Goal: Navigation & Orientation: Understand site structure

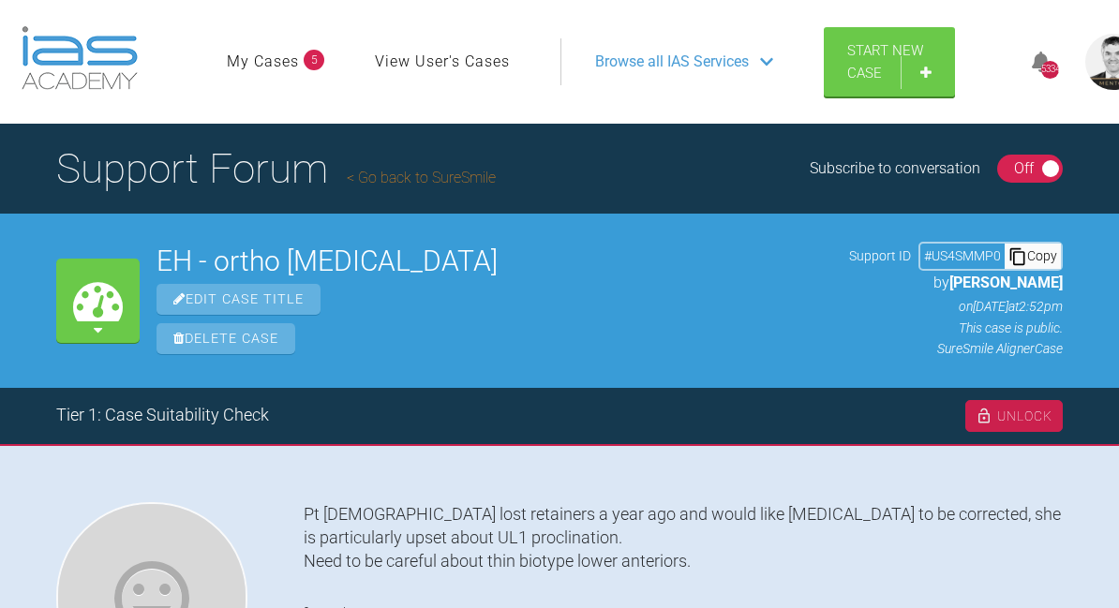
click at [415, 181] on link "Go back to SureSmile" at bounding box center [421, 178] width 149 height 18
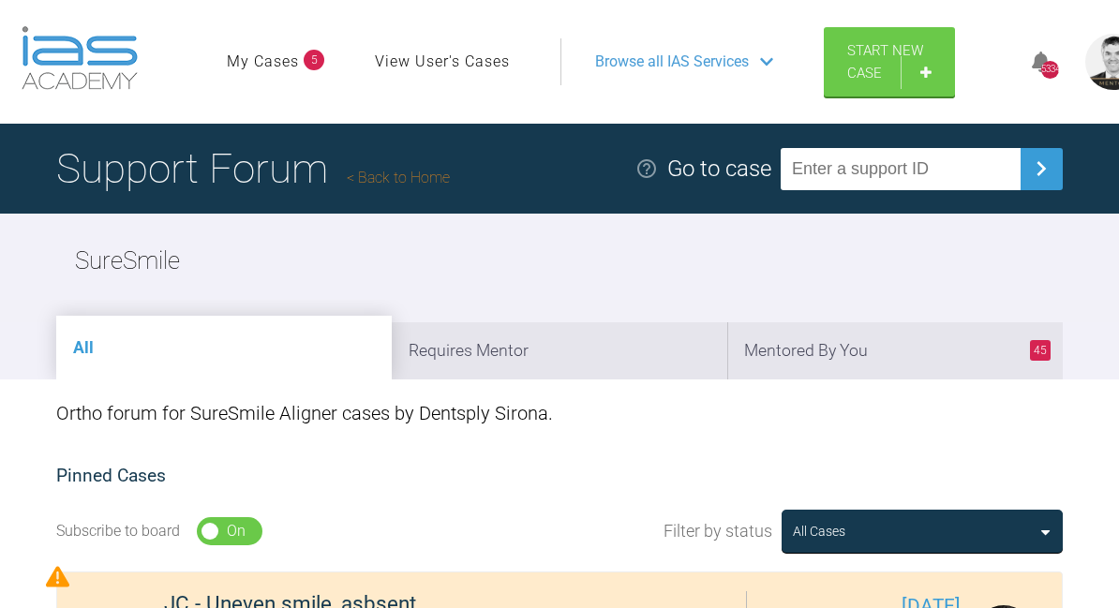
click at [416, 178] on link "Back to Home" at bounding box center [398, 178] width 103 height 18
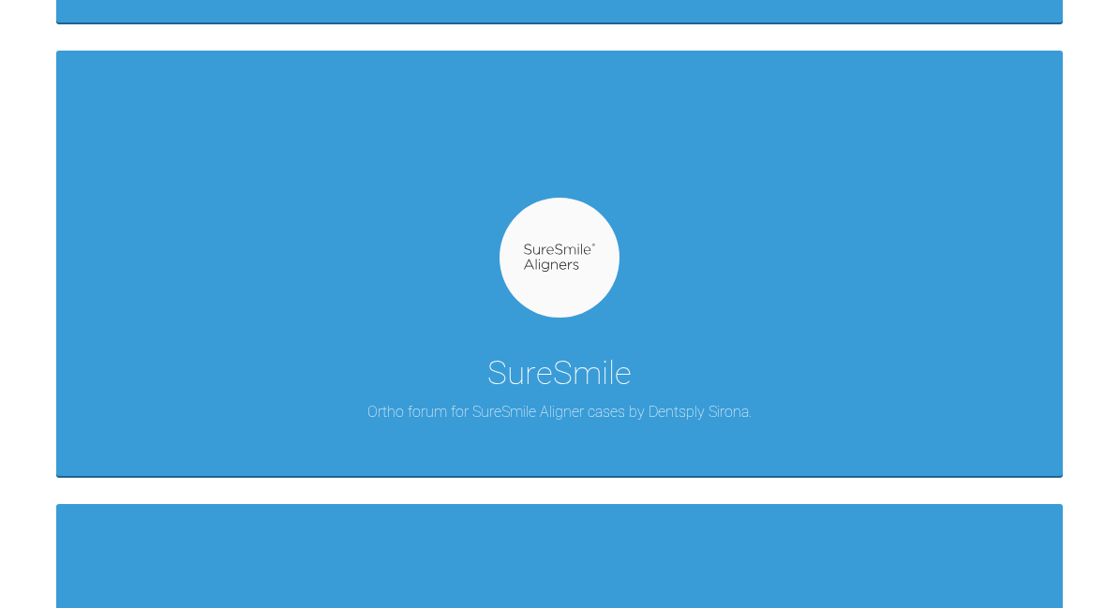
click at [551, 264] on img at bounding box center [560, 258] width 72 height 29
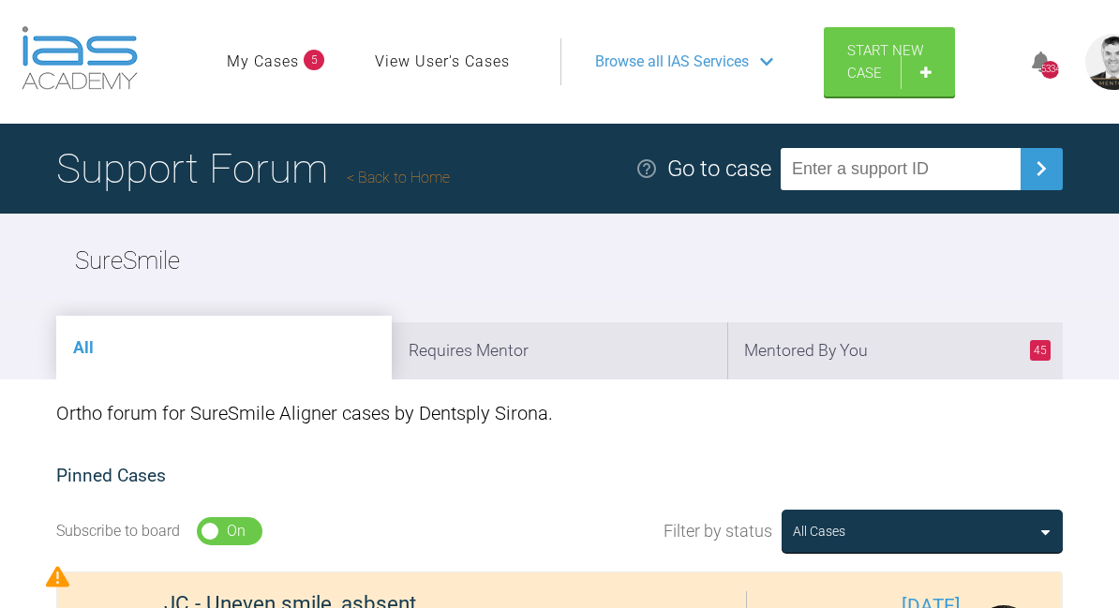
click at [404, 185] on link "Back to Home" at bounding box center [398, 178] width 103 height 18
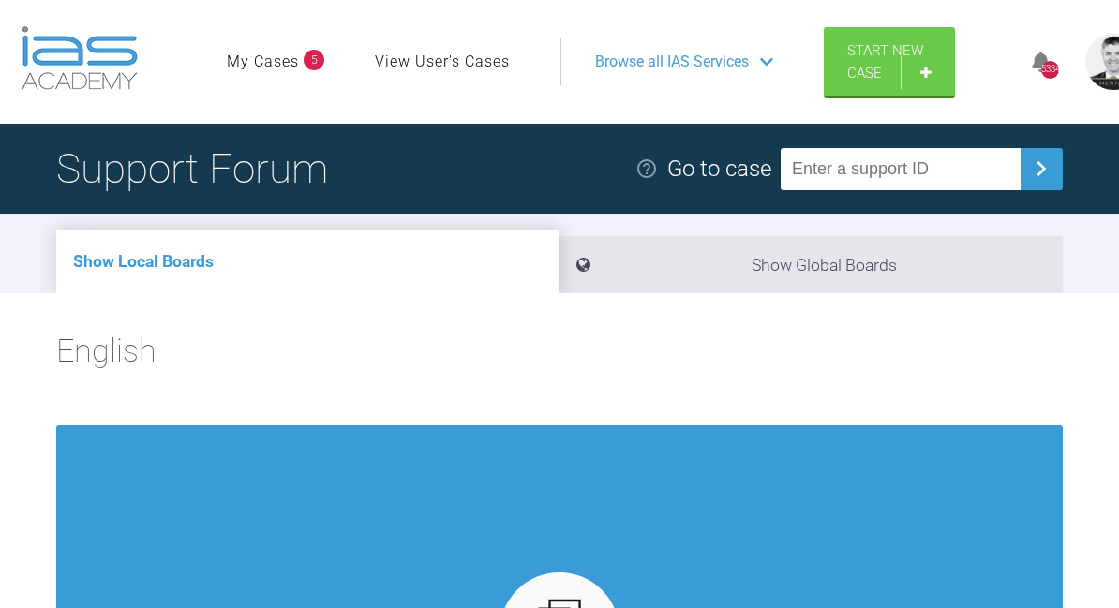
click at [757, 271] on li "Show Global Boards" at bounding box center [810, 264] width 503 height 57
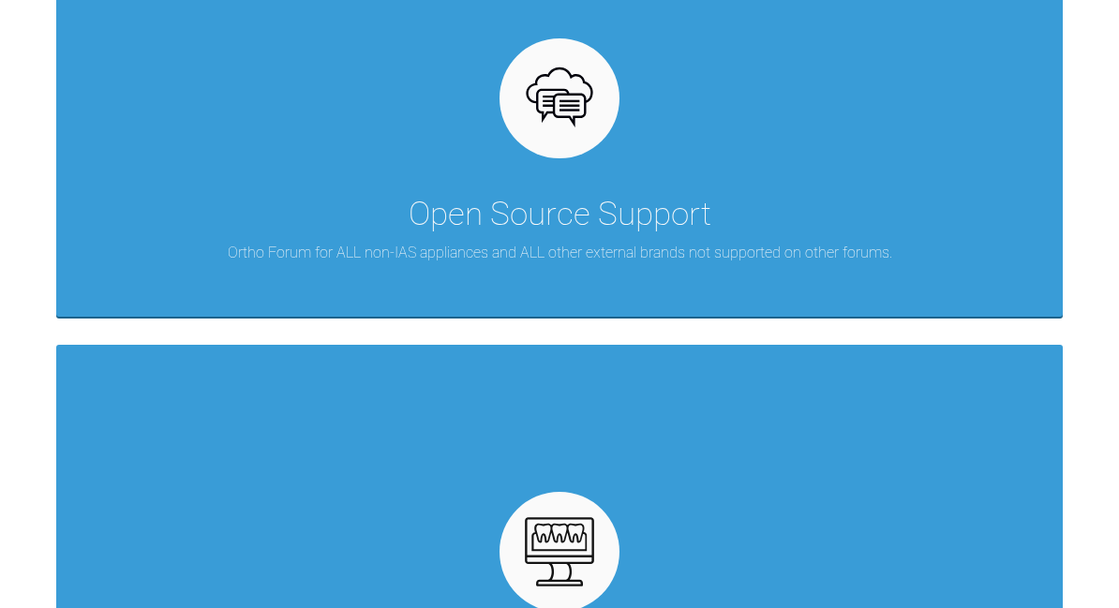
click at [546, 188] on div "Open Source Support" at bounding box center [560, 214] width 303 height 52
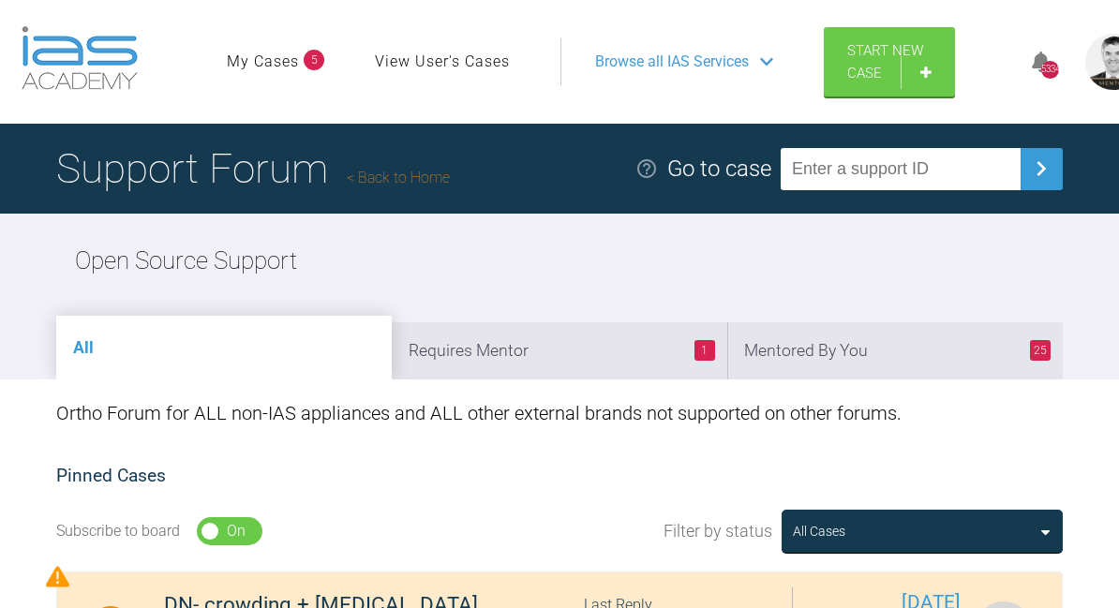
click at [404, 186] on link "Back to Home" at bounding box center [398, 178] width 103 height 18
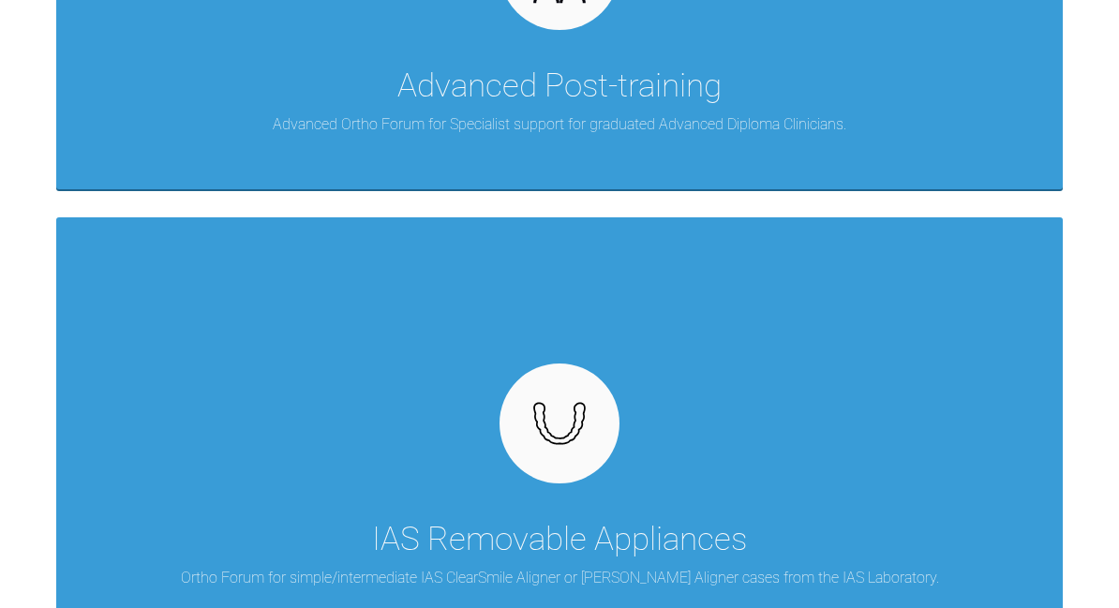
scroll to position [2153, 0]
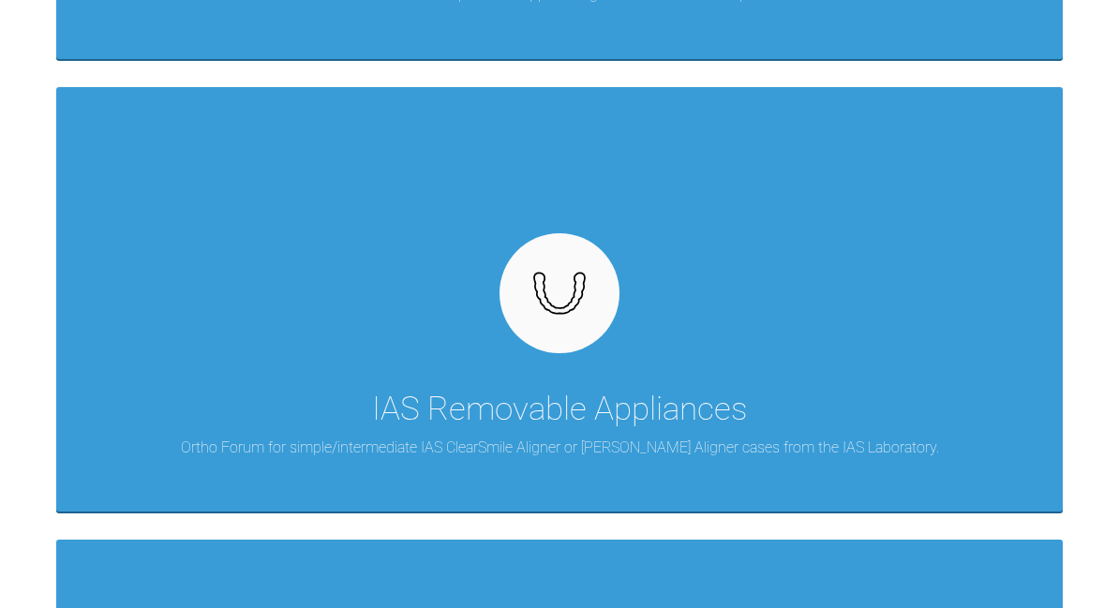
click at [565, 301] on img at bounding box center [560, 293] width 72 height 54
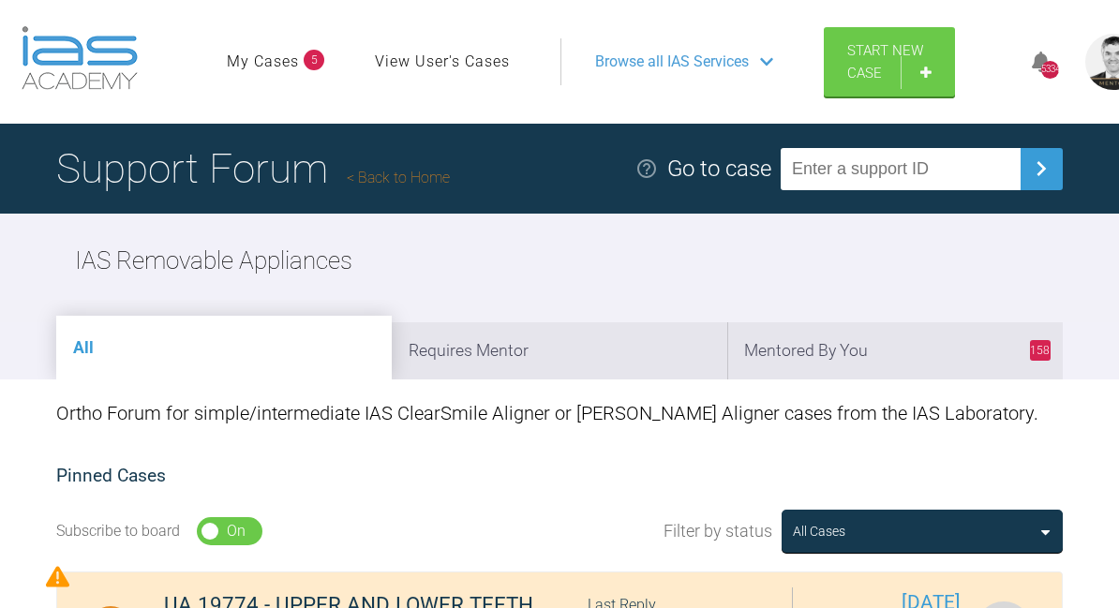
click at [1050, 67] on div "5334" at bounding box center [1050, 70] width 18 height 18
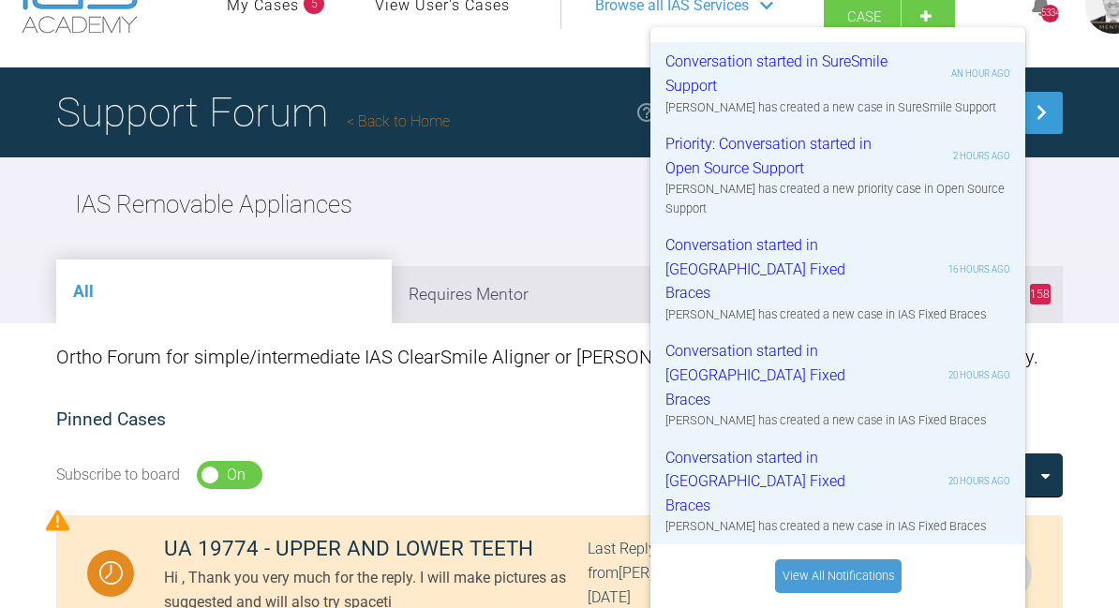
scroll to position [79, 0]
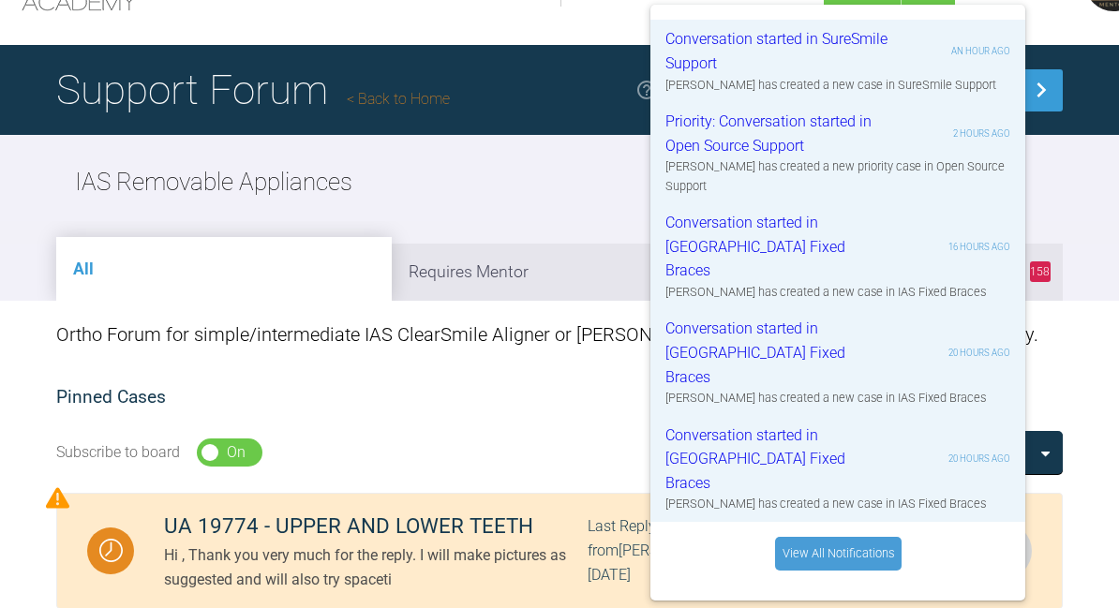
click at [870, 537] on link "View All Notifications" at bounding box center [838, 554] width 127 height 34
